Goal: Check status: Check status

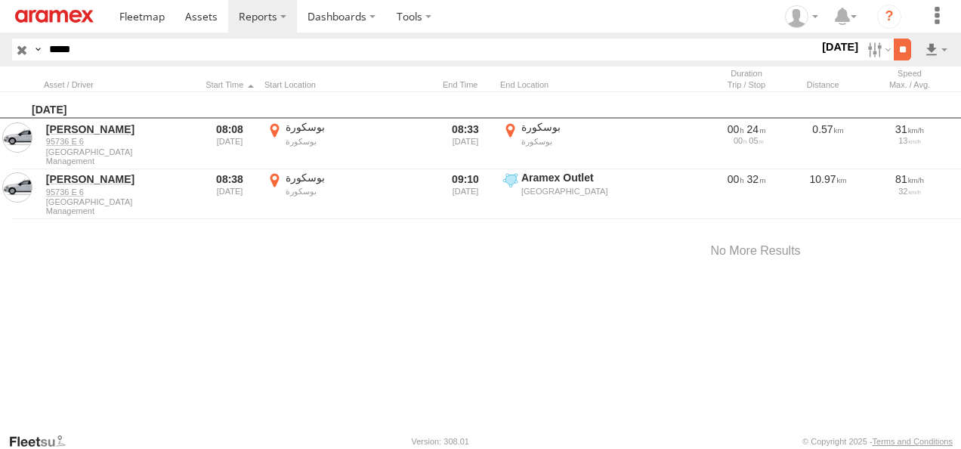
click at [899, 47] on input "**" at bounding box center [902, 50] width 17 height 22
drag, startPoint x: 21, startPoint y: 50, endPoint x: 94, endPoint y: 83, distance: 79.8
click at [21, 50] on input "button" at bounding box center [22, 50] width 20 height 22
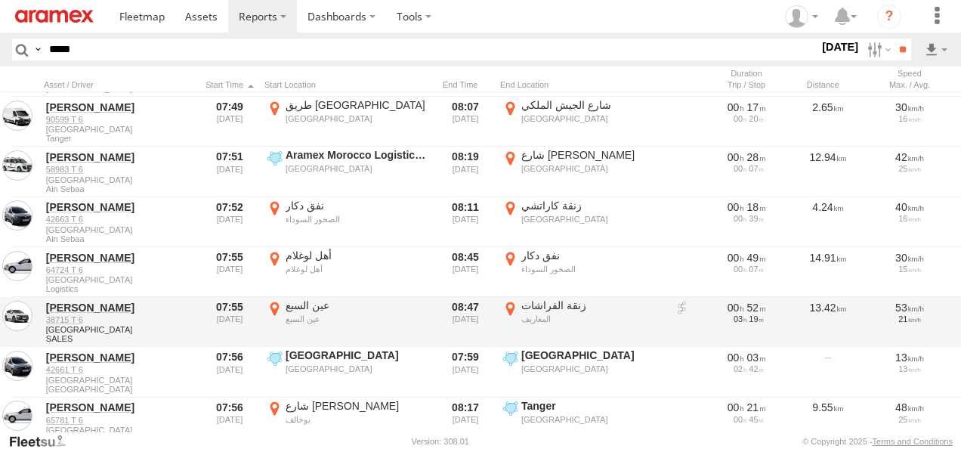
scroll to position [4910, 0]
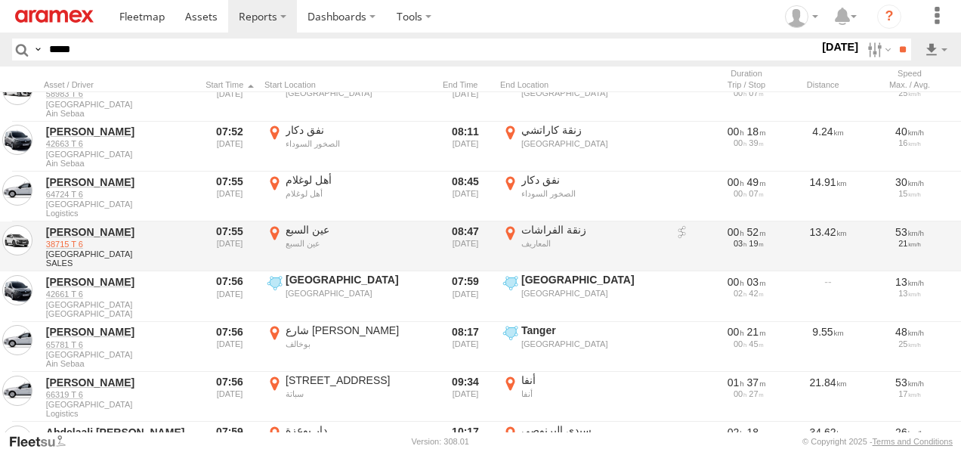
click at [60, 239] on link "38715 T 6" at bounding box center [119, 244] width 147 height 11
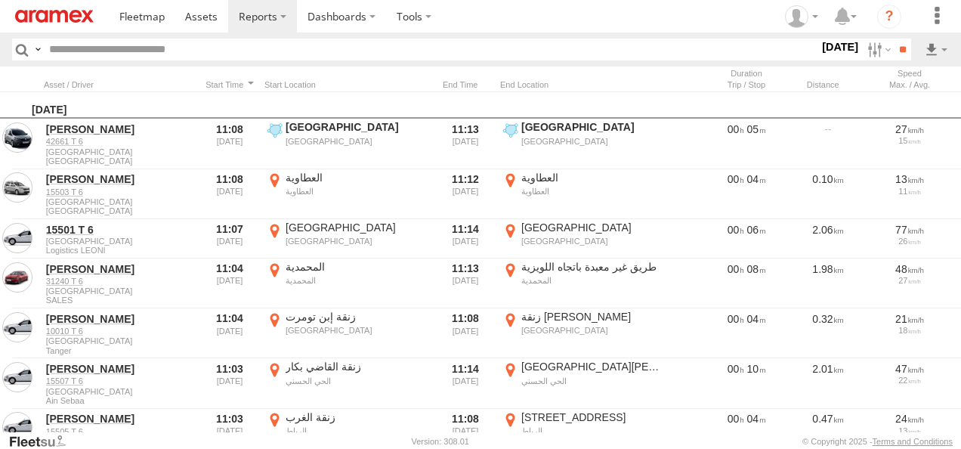
click at [104, 55] on input "text" at bounding box center [431, 50] width 776 height 22
paste input "*****"
click at [894, 39] on input "**" at bounding box center [902, 50] width 17 height 22
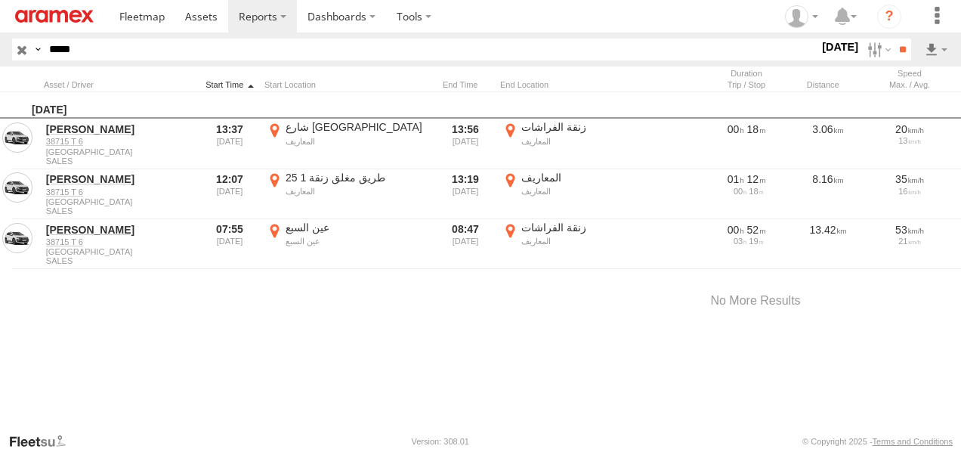
click at [236, 83] on div at bounding box center [229, 84] width 57 height 11
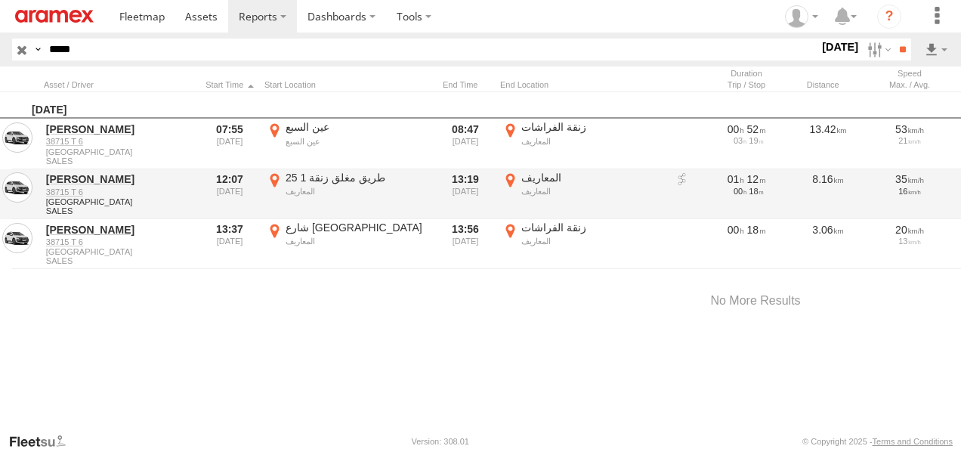
click at [509, 178] on label "المعاريف المعاريف 33.57112 -7.62864" at bounding box center [583, 194] width 166 height 47
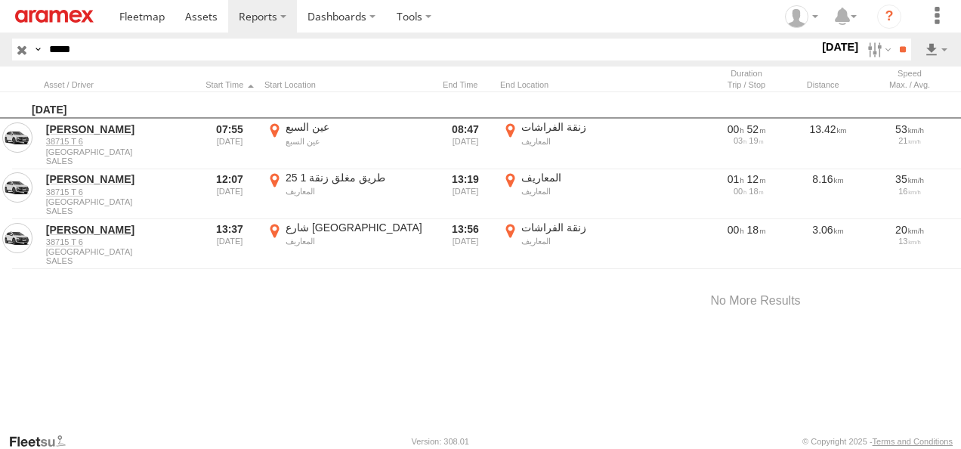
click at [0, 0] on button "Satellite" at bounding box center [0, 0] width 0 height 0
drag, startPoint x: 488, startPoint y: 207, endPoint x: 496, endPoint y: 310, distance: 103.0
click at [0, 0] on div at bounding box center [0, 0] width 0 height 0
drag, startPoint x: 492, startPoint y: 236, endPoint x: 512, endPoint y: 273, distance: 42.9
click at [0, 0] on div at bounding box center [0, 0] width 0 height 0
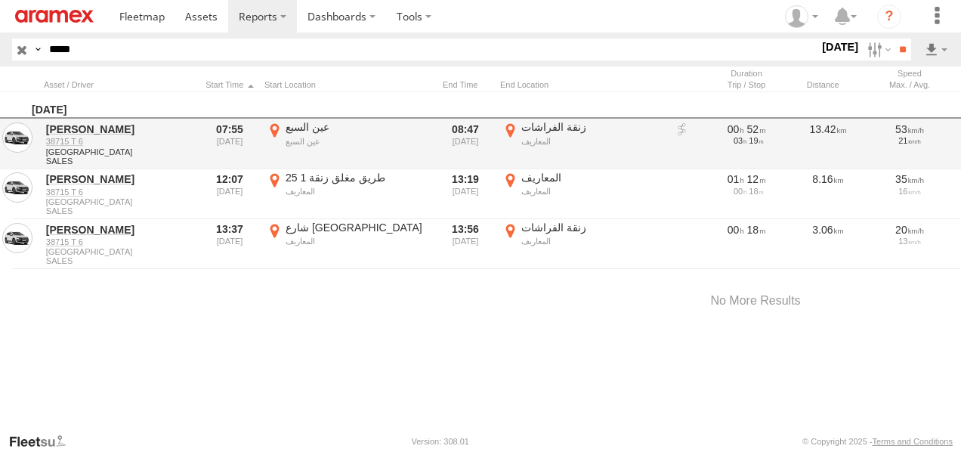
drag, startPoint x: 893, startPoint y: 128, endPoint x: 872, endPoint y: 150, distance: 31.0
click at [0, 0] on label "×" at bounding box center [0, 0] width 0 height 0
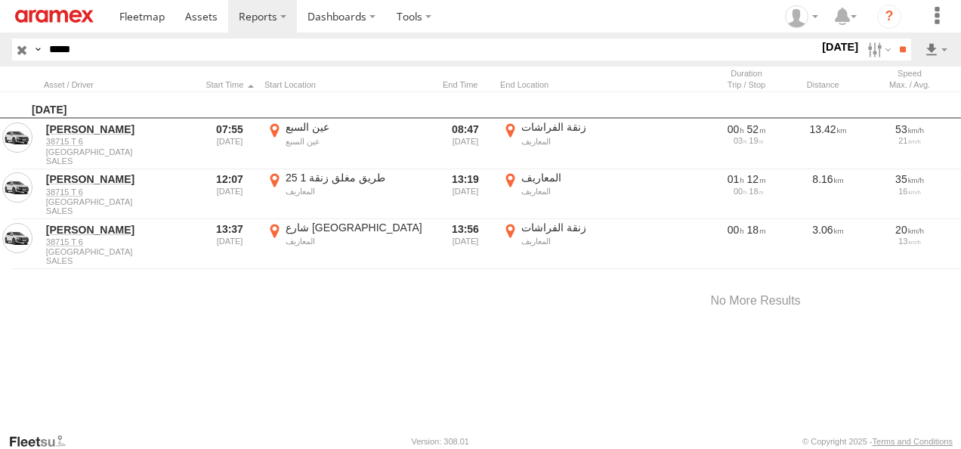
drag, startPoint x: 122, startPoint y: 45, endPoint x: -3, endPoint y: 28, distance: 125.8
click at [0, 28] on html at bounding box center [480, 224] width 961 height 449
paste input "text"
type input "*****"
click at [894, 39] on input "**" at bounding box center [902, 50] width 17 height 22
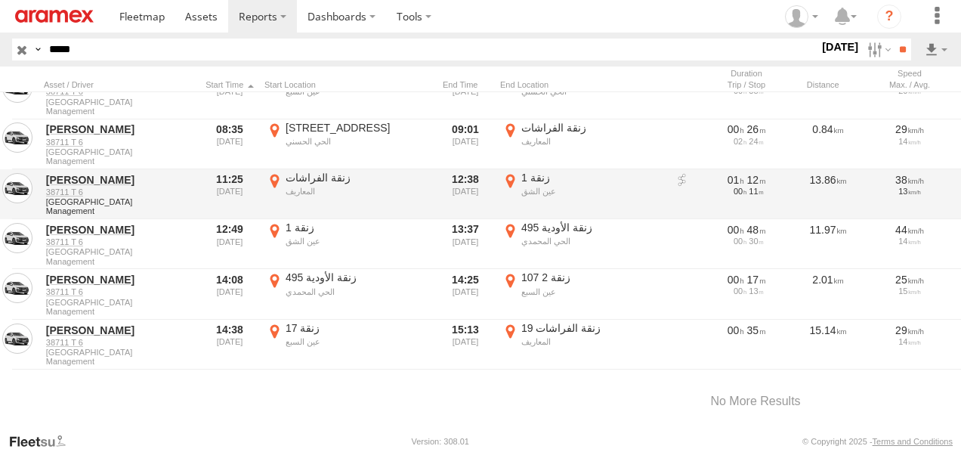
scroll to position [5, 0]
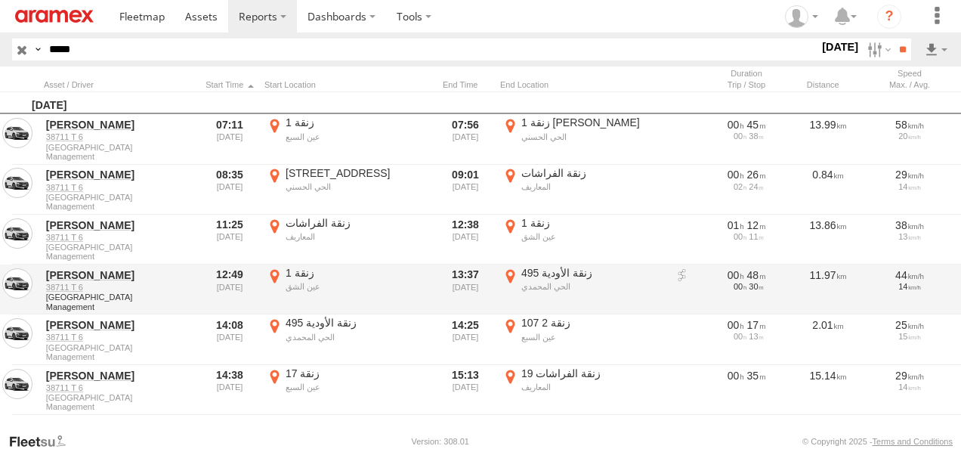
click at [509, 273] on label "495 زنقة الأودية الحي المحمدي 33.58576 -7.57576" at bounding box center [583, 289] width 166 height 47
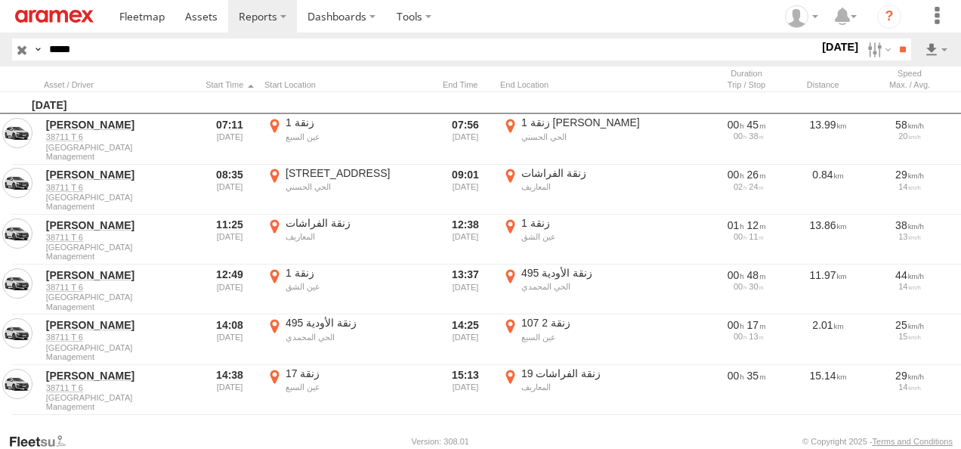
drag, startPoint x: 703, startPoint y: 249, endPoint x: 512, endPoint y: 344, distance: 212.8
click at [0, 0] on div at bounding box center [0, 0] width 0 height 0
drag, startPoint x: 474, startPoint y: 293, endPoint x: 477, endPoint y: 314, distance: 20.6
click at [0, 0] on div at bounding box center [0, 0] width 0 height 0
click at [0, 0] on label "×" at bounding box center [0, 0] width 0 height 0
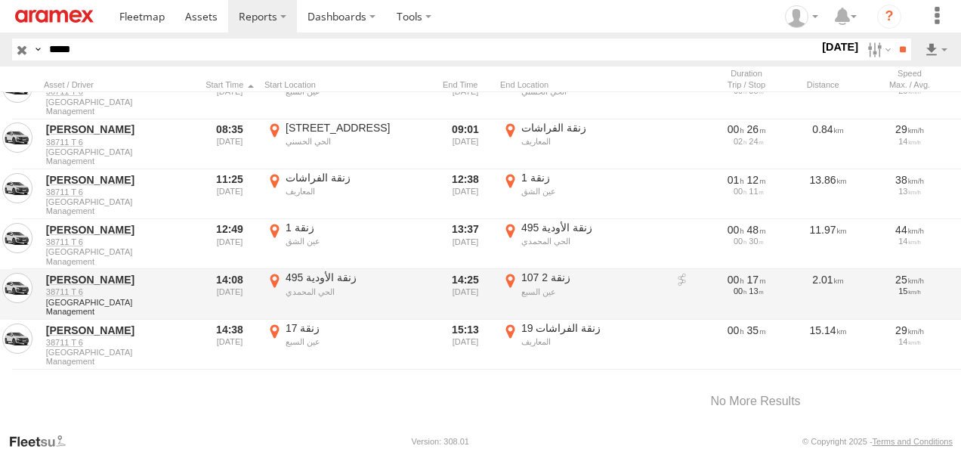
scroll to position [80, 0]
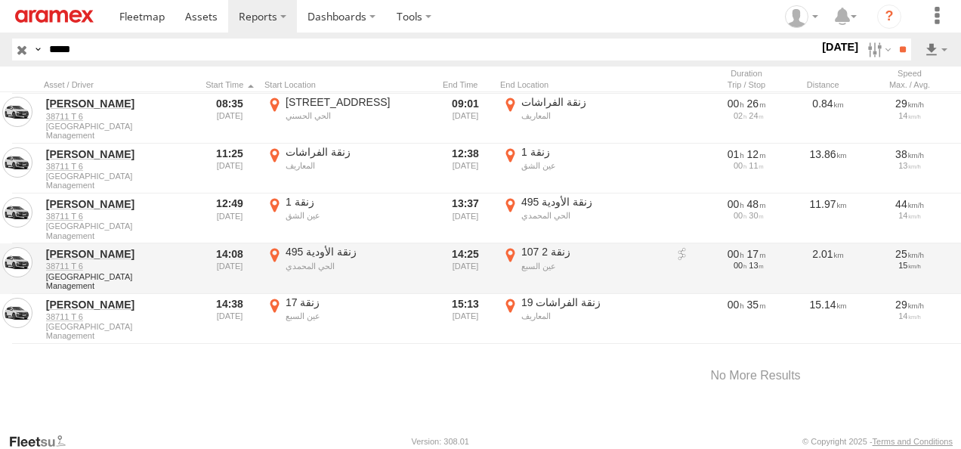
click at [511, 246] on label "107 زنقة 2 [GEOGRAPHIC_DATA] 33.59278 -7.56137" at bounding box center [583, 268] width 166 height 47
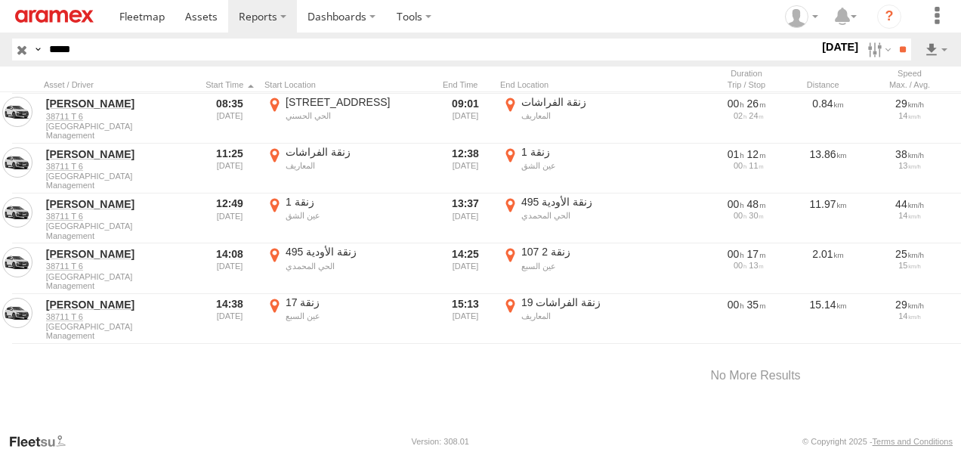
drag, startPoint x: 494, startPoint y: 230, endPoint x: 502, endPoint y: 329, distance: 99.3
click at [0, 0] on div at bounding box center [0, 0] width 0 height 0
click at [0, 0] on label "×" at bounding box center [0, 0] width 0 height 0
